Goal: Task Accomplishment & Management: Use online tool/utility

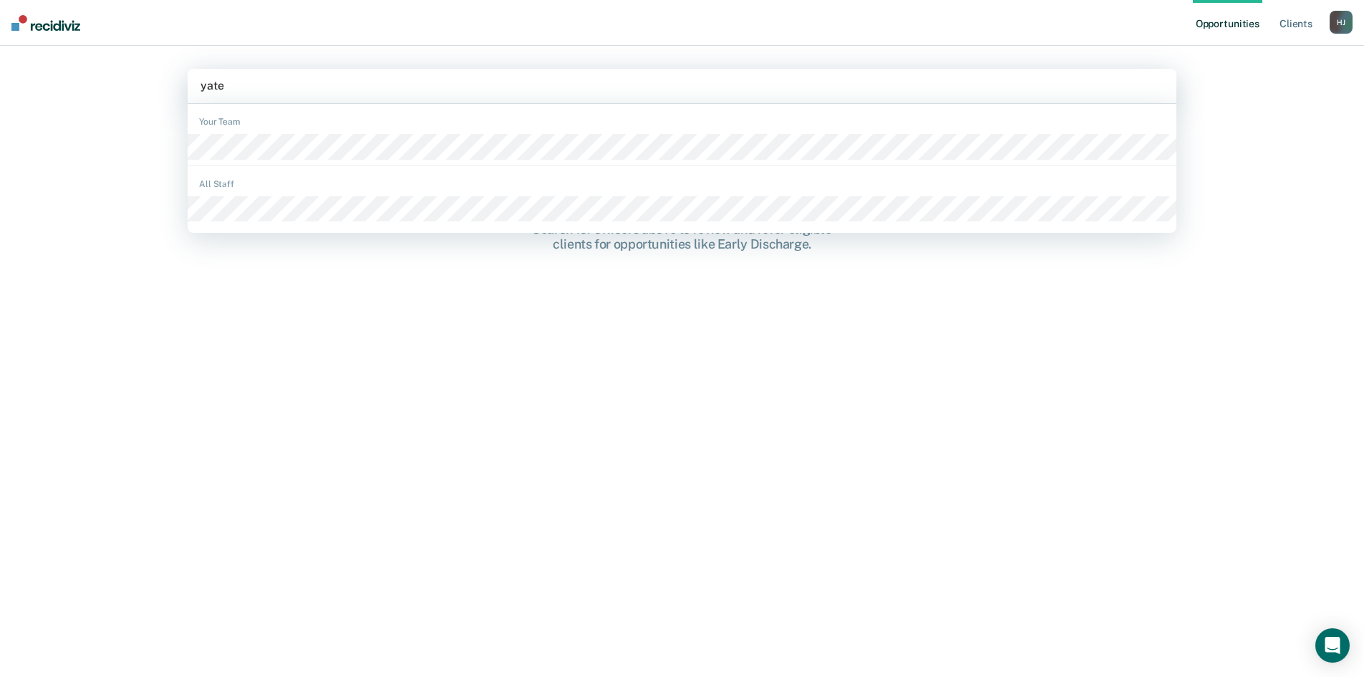
type input "[PERSON_NAME]"
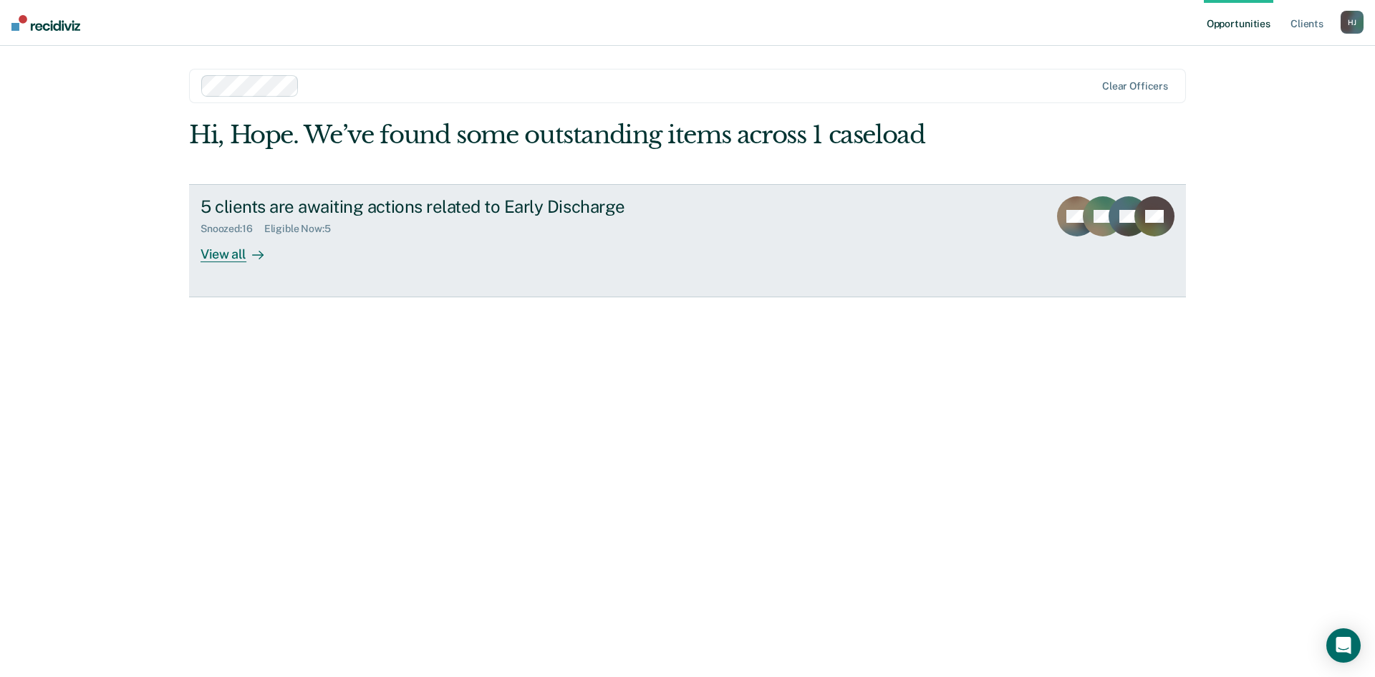
click at [235, 260] on div "View all" at bounding box center [241, 248] width 80 height 28
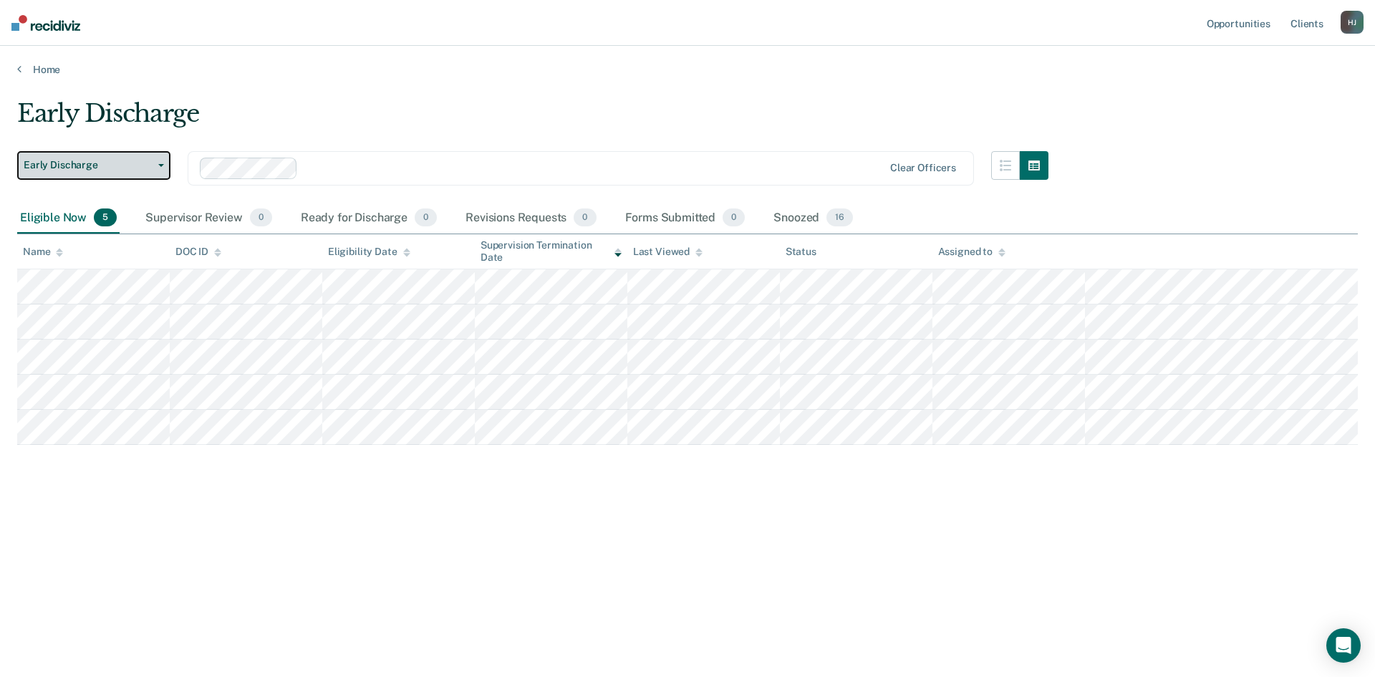
click at [106, 163] on span "Early Discharge" at bounding box center [88, 165] width 129 height 12
click at [308, 121] on div "Early Discharge" at bounding box center [532, 119] width 1031 height 41
click at [368, 256] on div "Eligibility Date" at bounding box center [369, 252] width 82 height 12
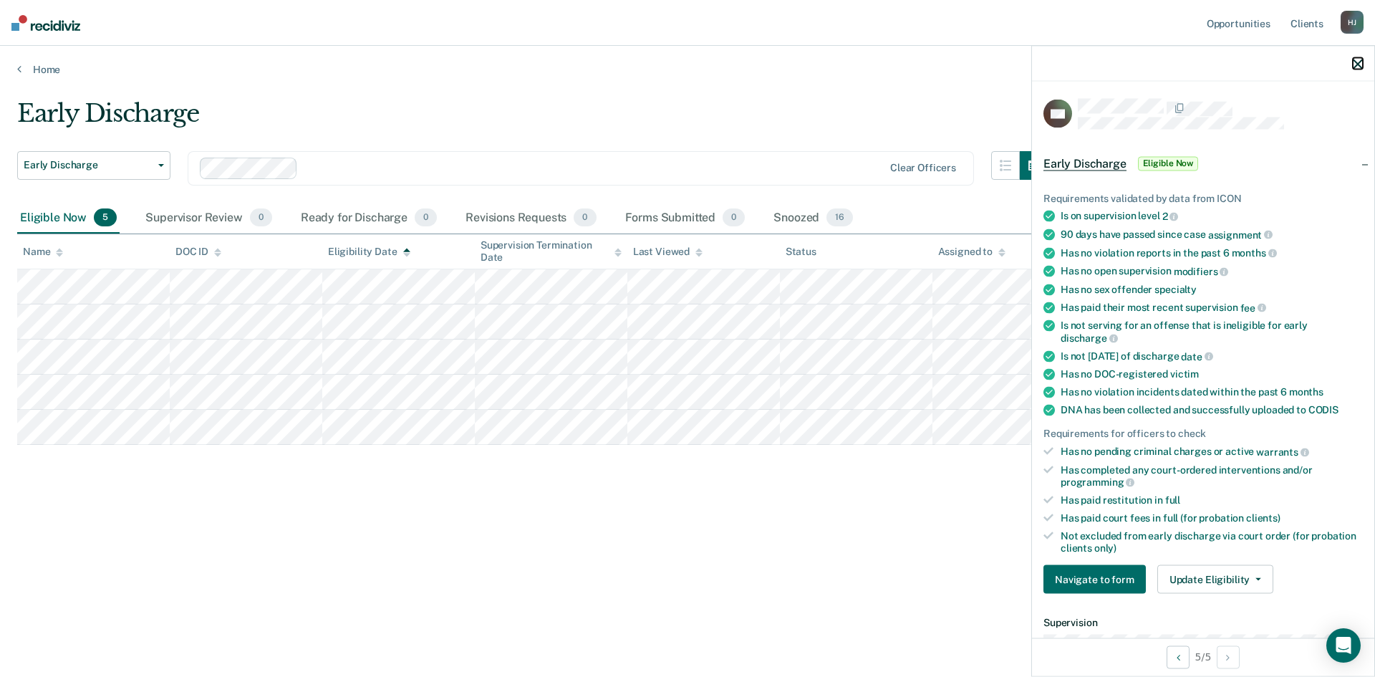
drag, startPoint x: 1356, startPoint y: 64, endPoint x: 1325, endPoint y: 57, distance: 31.5
click at [1355, 62] on icon "button" at bounding box center [1358, 64] width 10 height 10
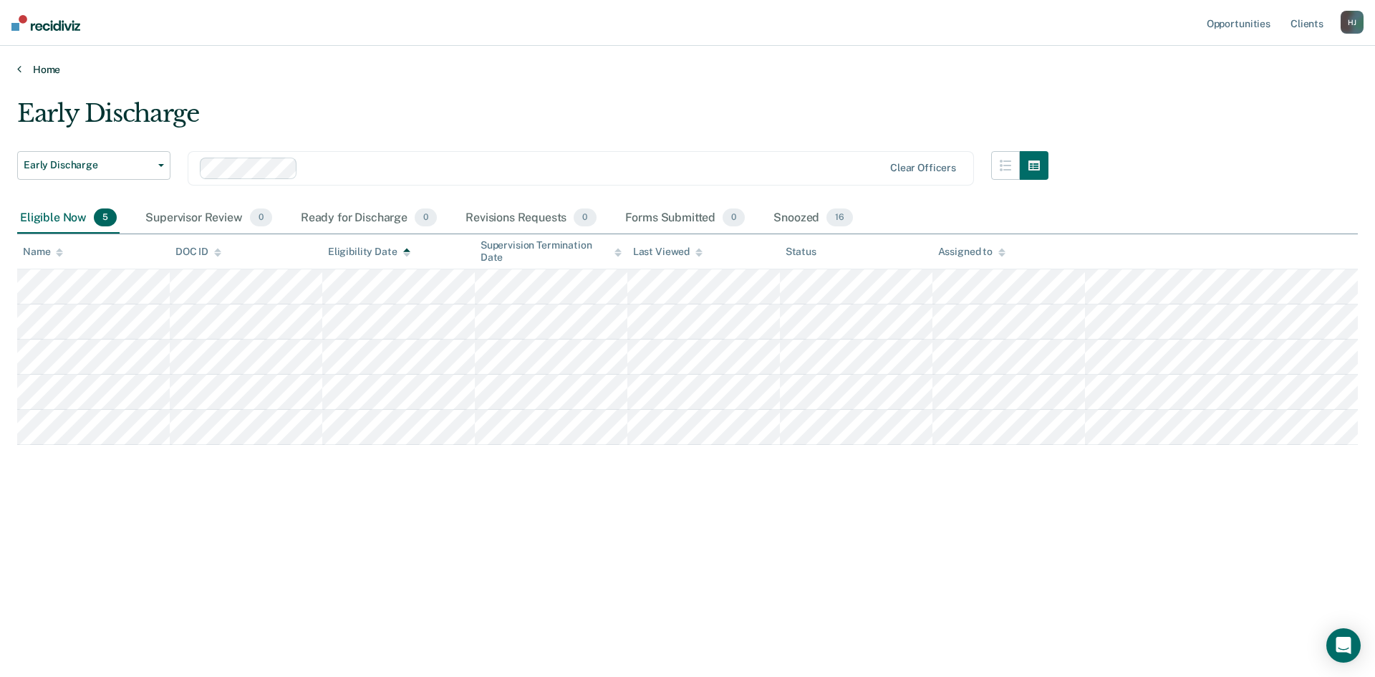
click at [49, 68] on link "Home" at bounding box center [687, 69] width 1341 height 13
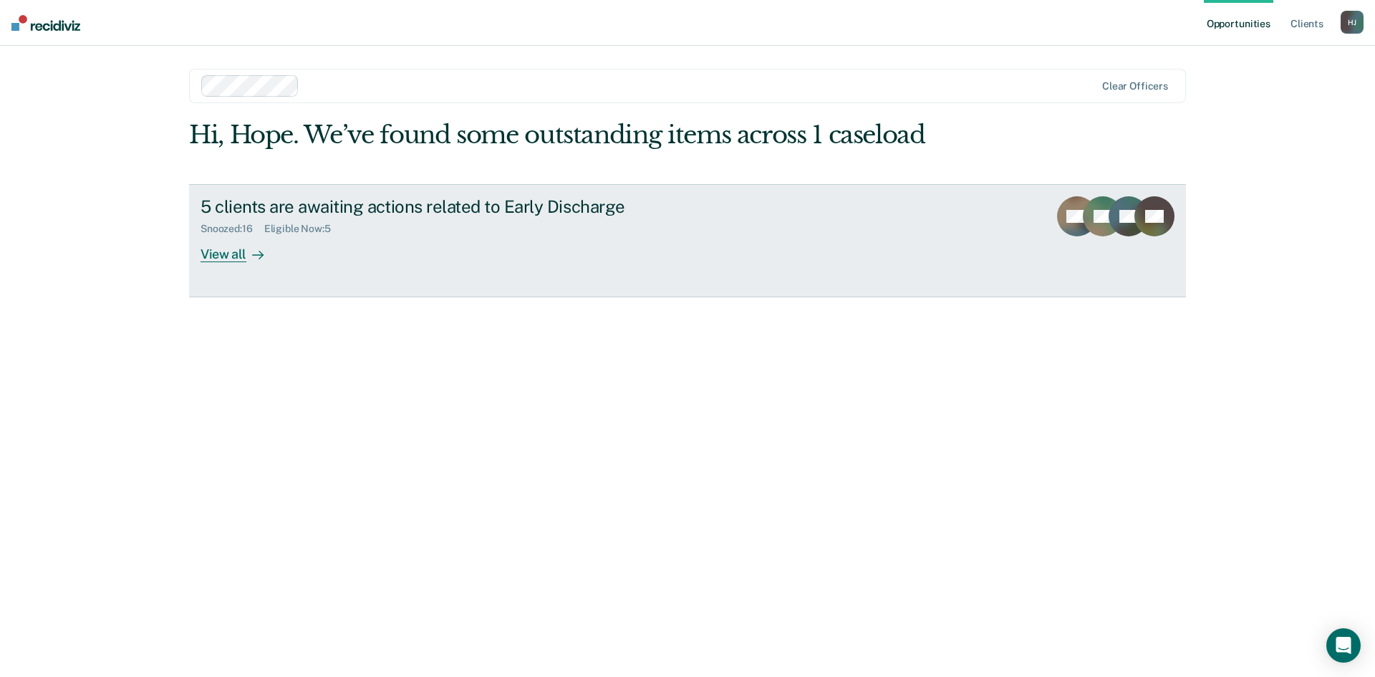
click at [240, 246] on div "View all" at bounding box center [241, 248] width 80 height 28
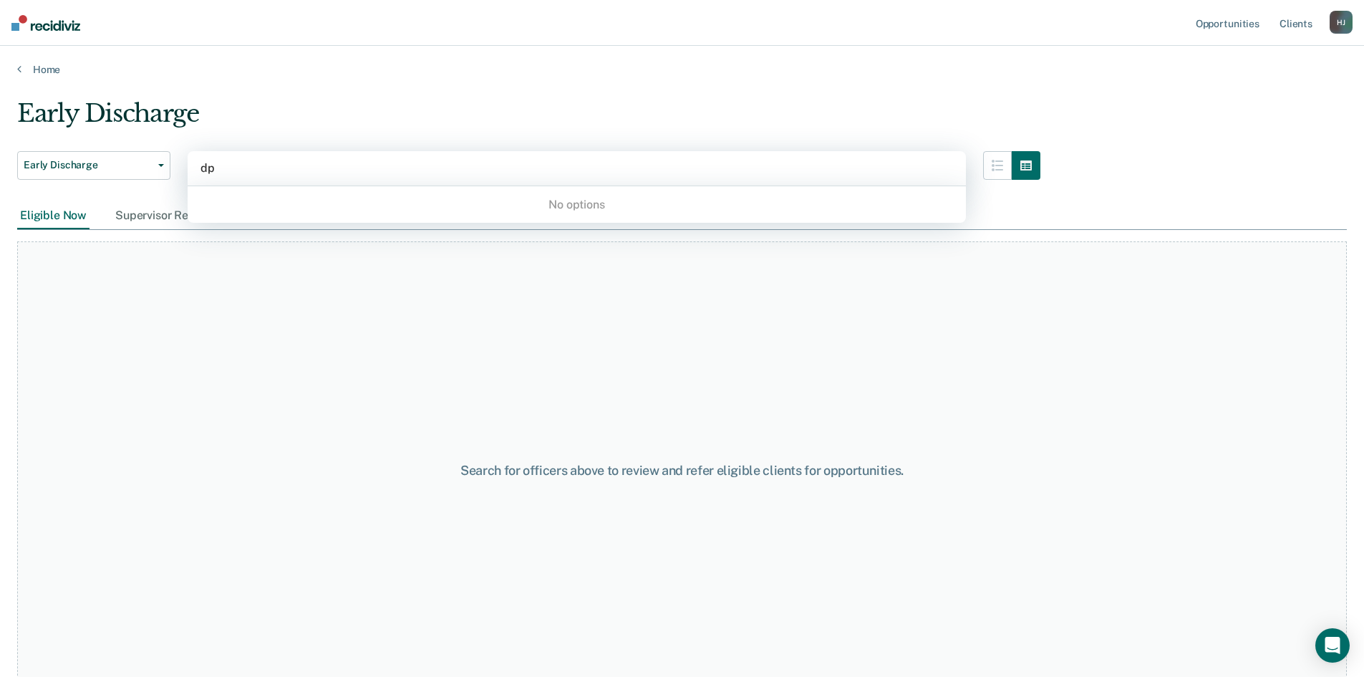
type input "d"
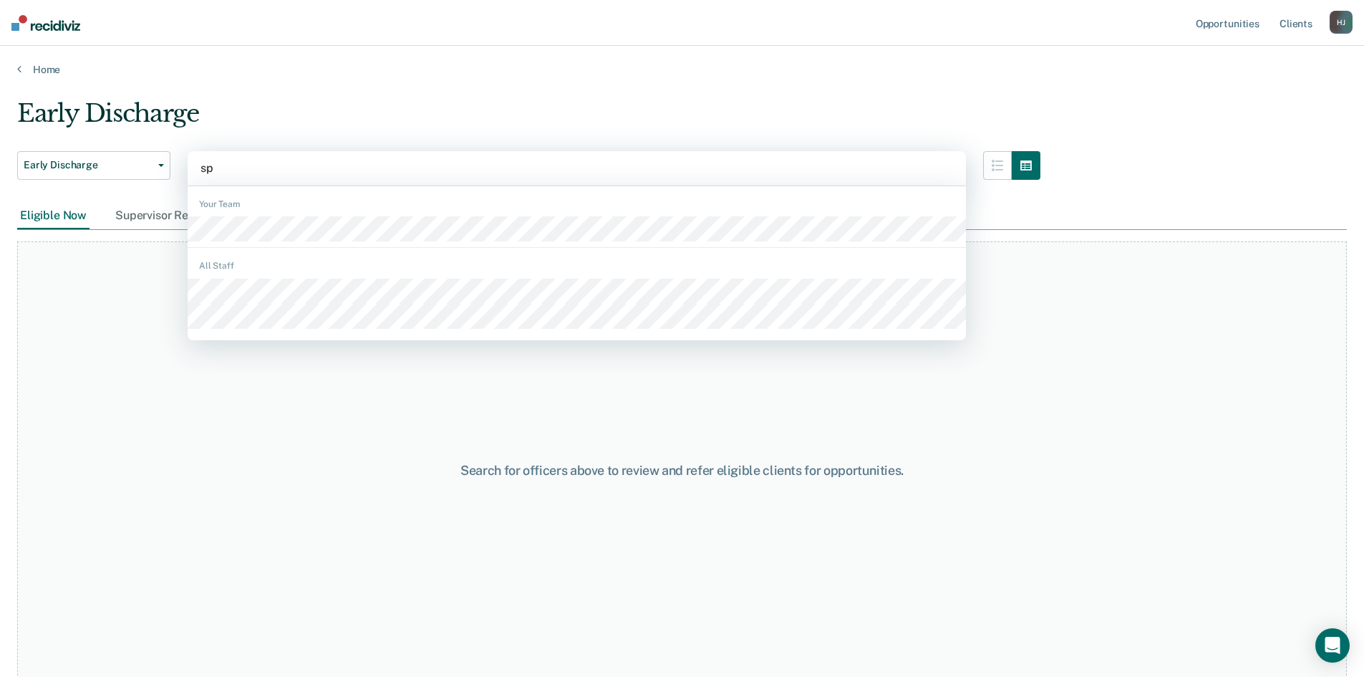
type input "spr"
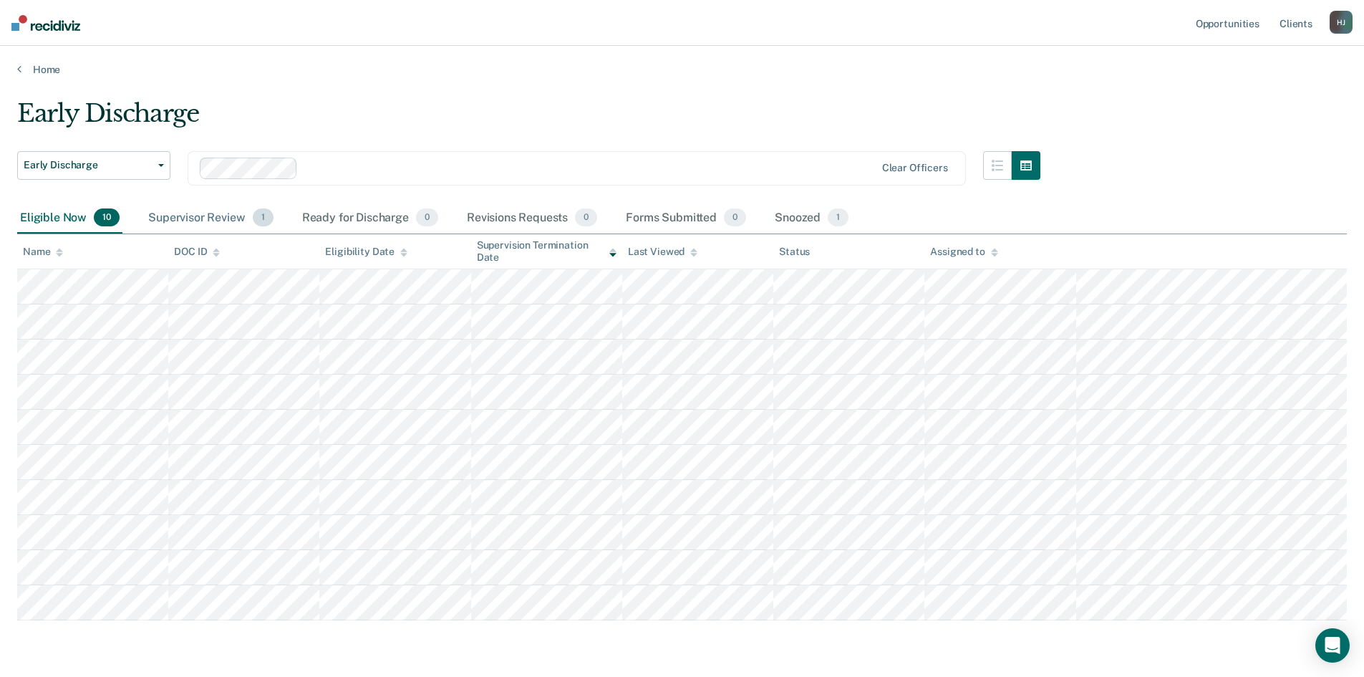
click at [204, 211] on div "Supervisor Review 1" at bounding box center [210, 219] width 131 height 32
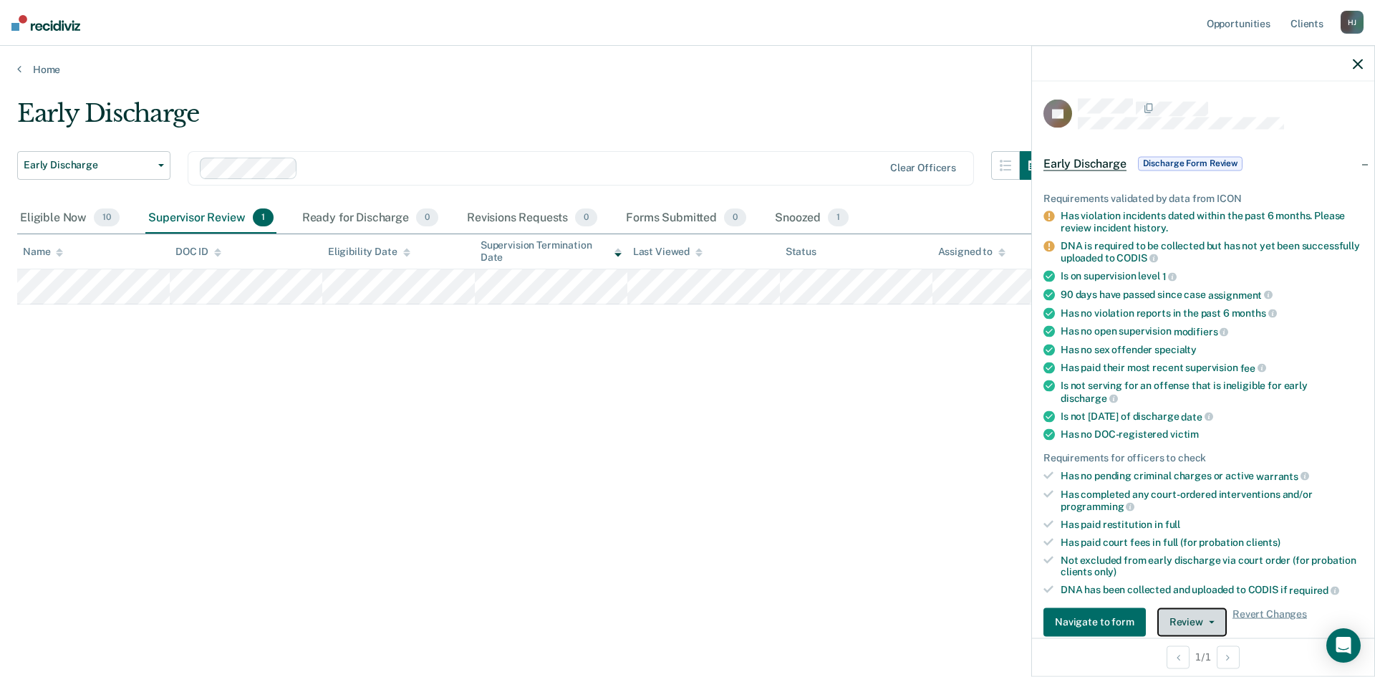
click at [1197, 624] on button "Review" at bounding box center [1191, 621] width 69 height 29
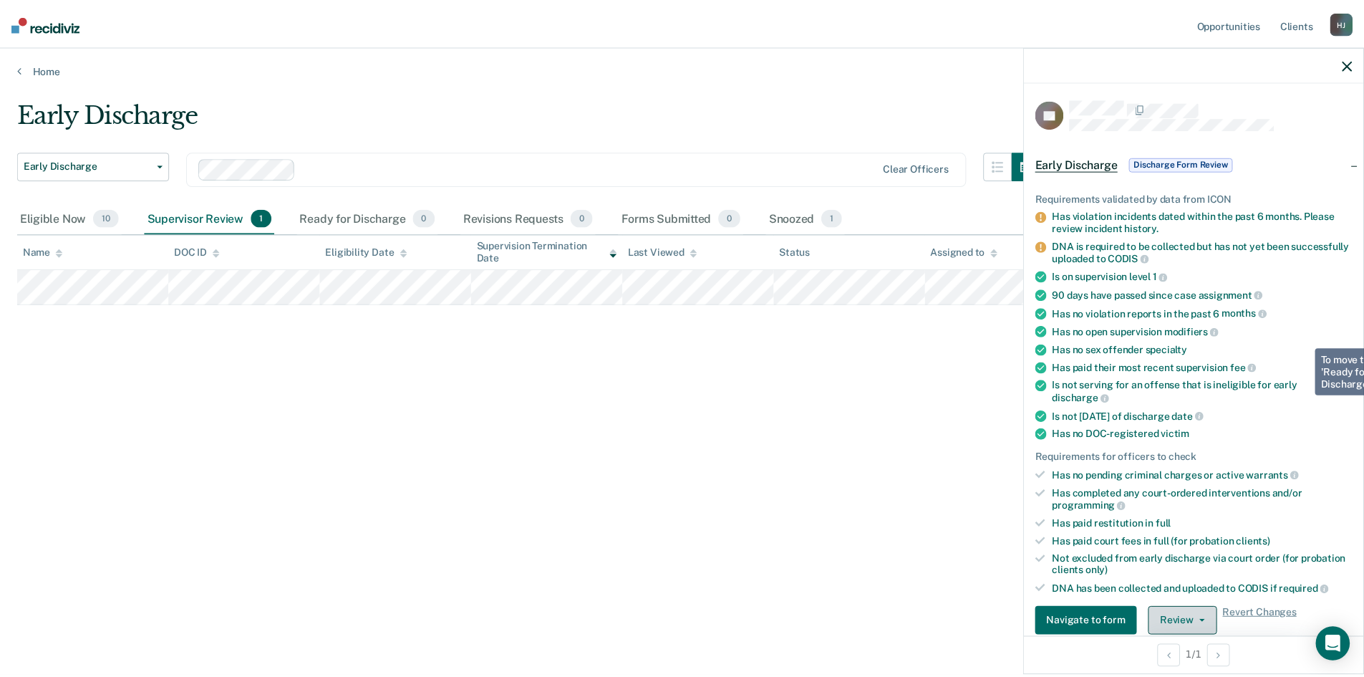
scroll to position [289, 0]
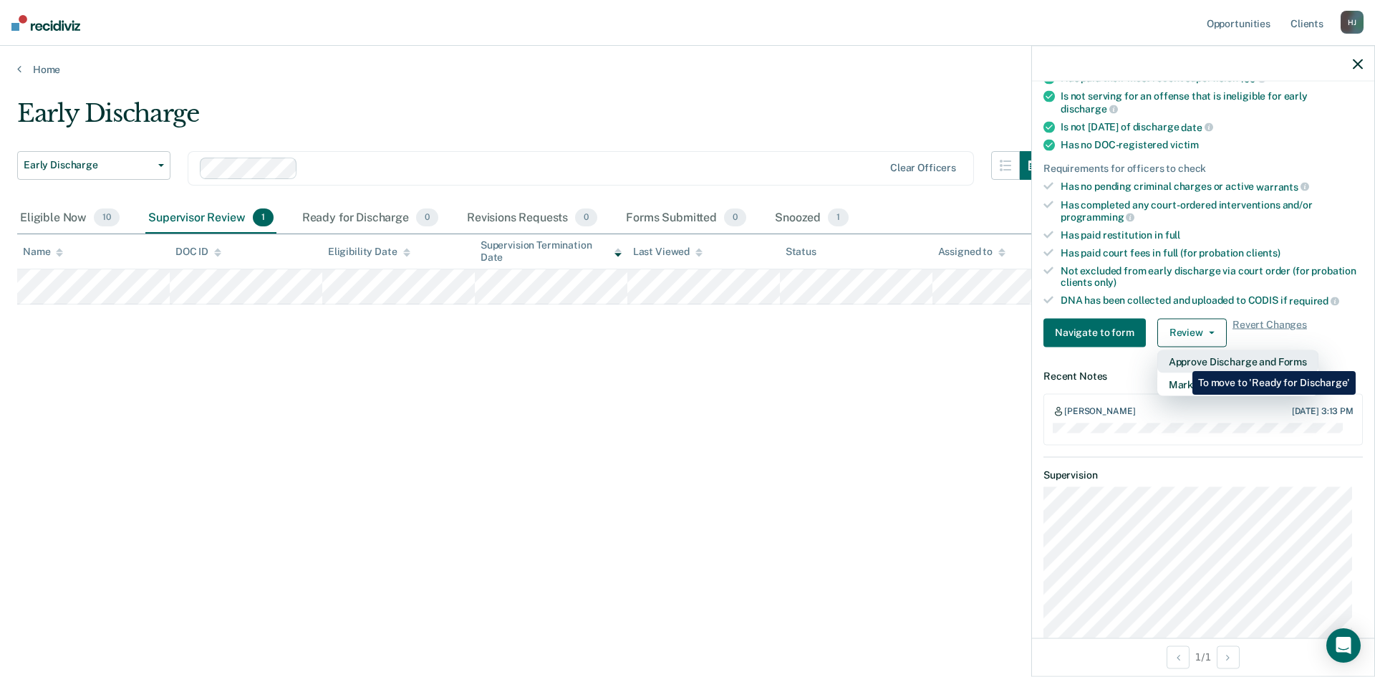
click at [1182, 360] on button "Approve Discharge and Forms" at bounding box center [1237, 361] width 161 height 23
